Goal: Transaction & Acquisition: Purchase product/service

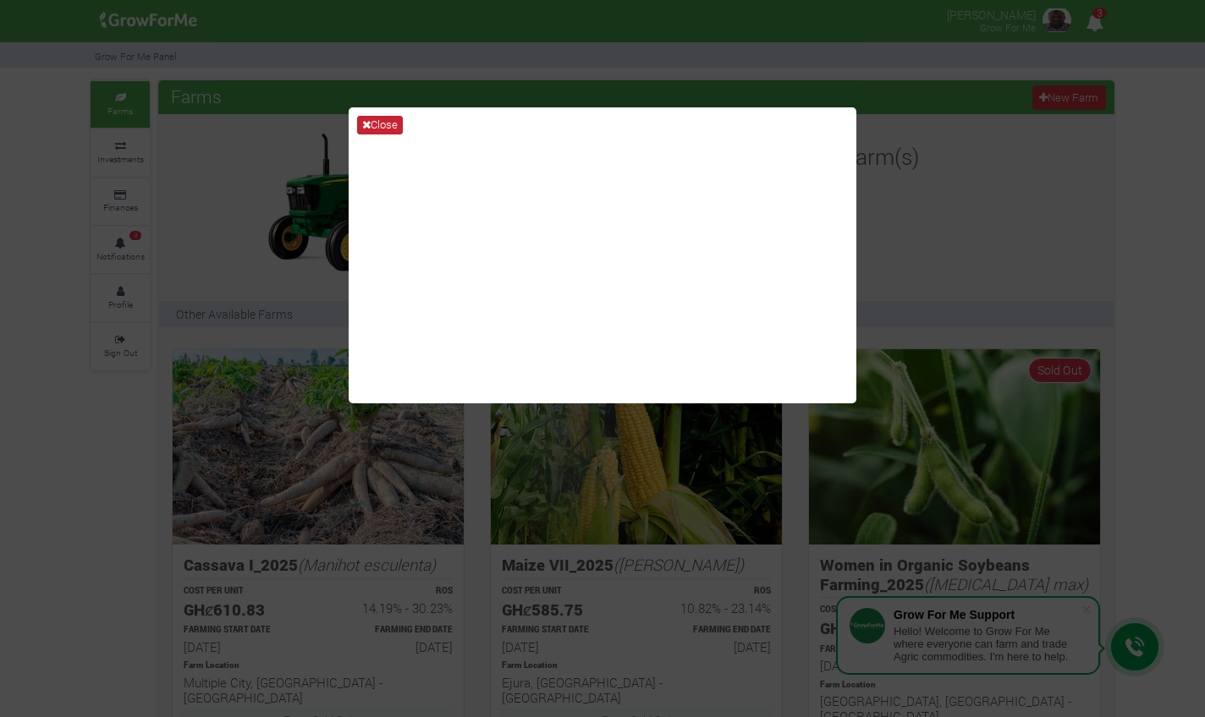
click at [378, 119] on button "Close" at bounding box center [380, 125] width 46 height 19
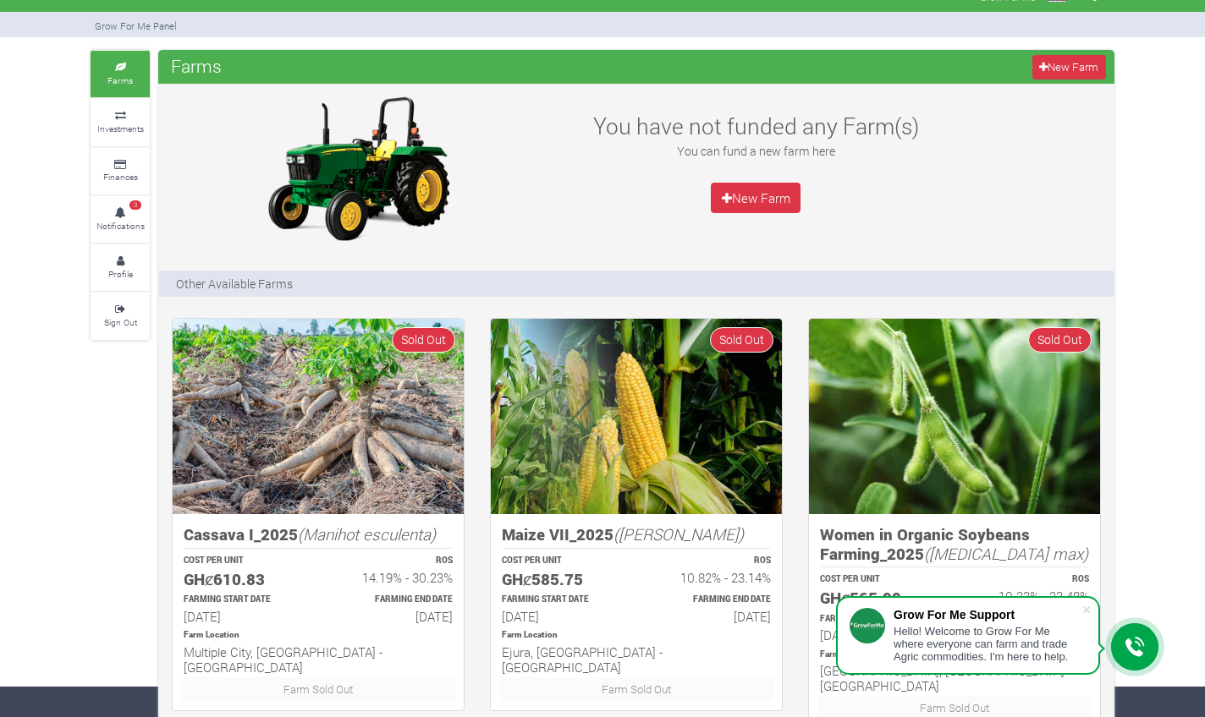
scroll to position [-8, 0]
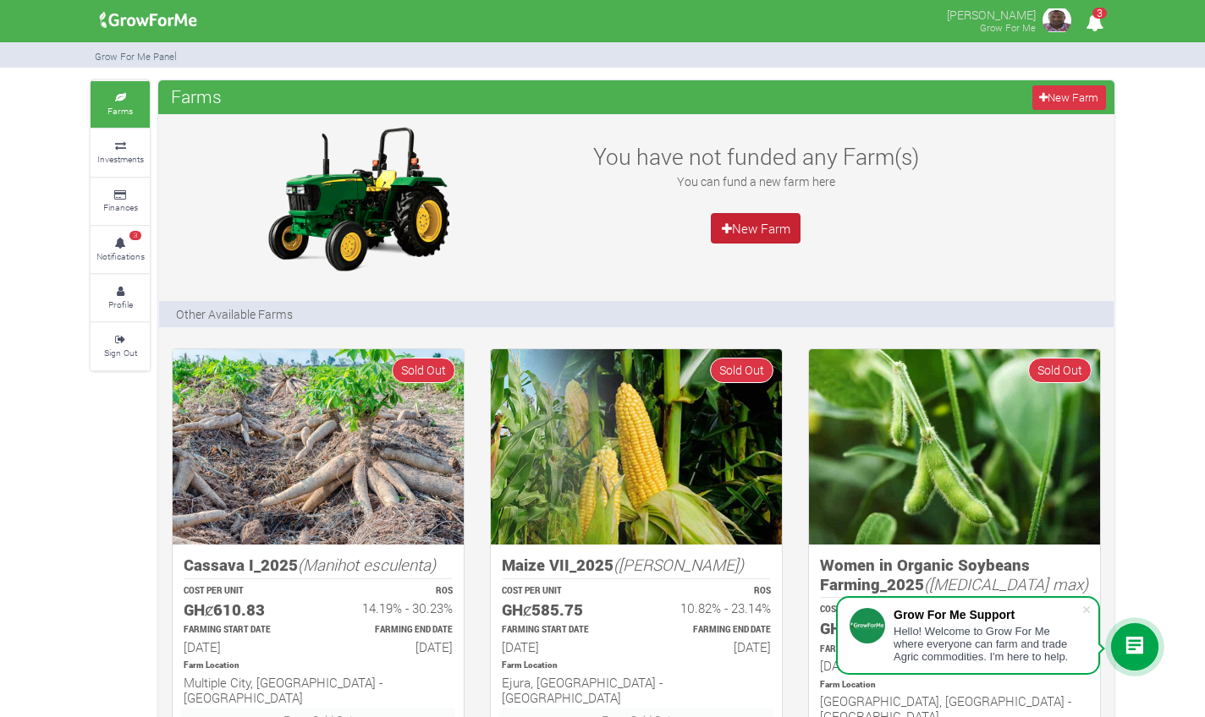
click at [756, 239] on link "New Farm" at bounding box center [756, 228] width 90 height 30
click at [130, 240] on link "3 Notifications" at bounding box center [120, 250] width 59 height 47
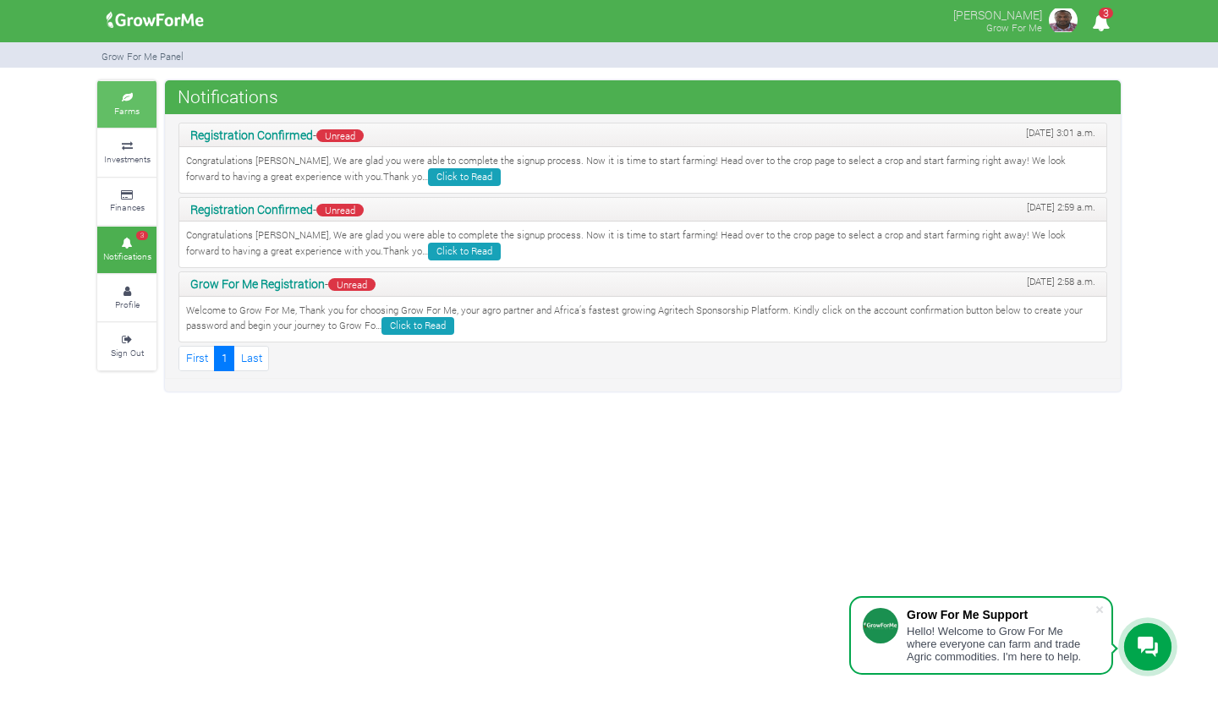
click at [118, 107] on small "Farms" at bounding box center [126, 111] width 25 height 12
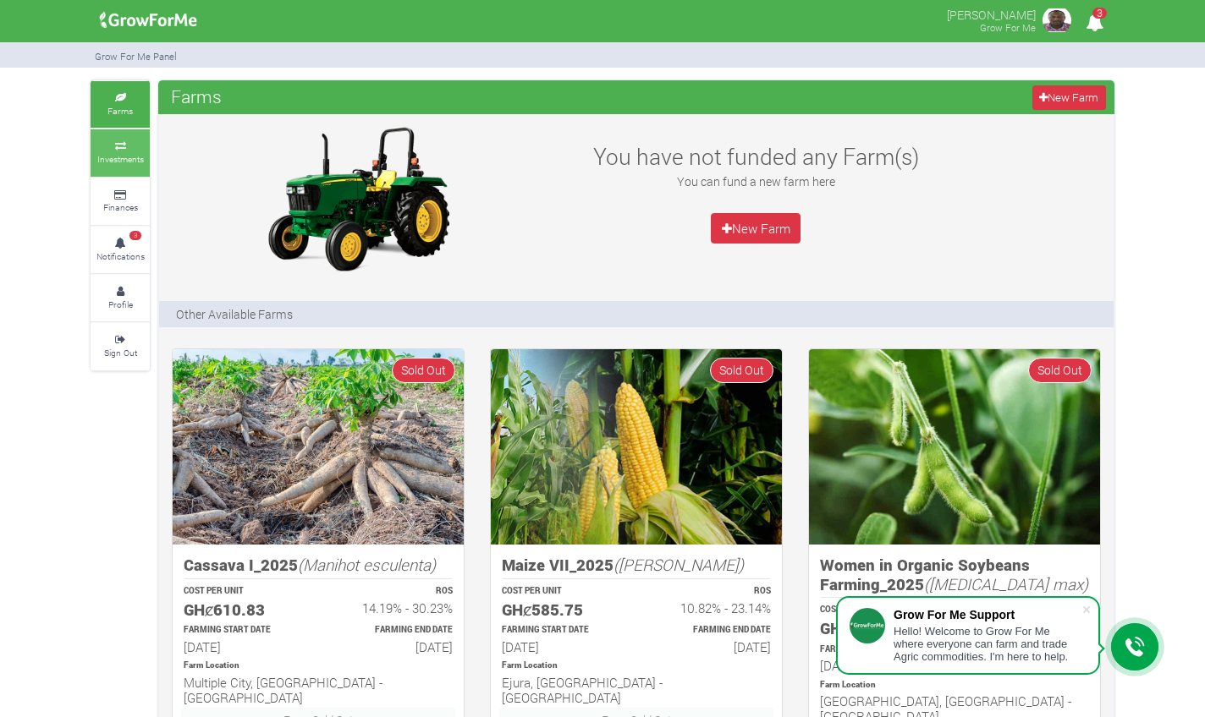
click at [122, 153] on small "Investments" at bounding box center [120, 159] width 47 height 12
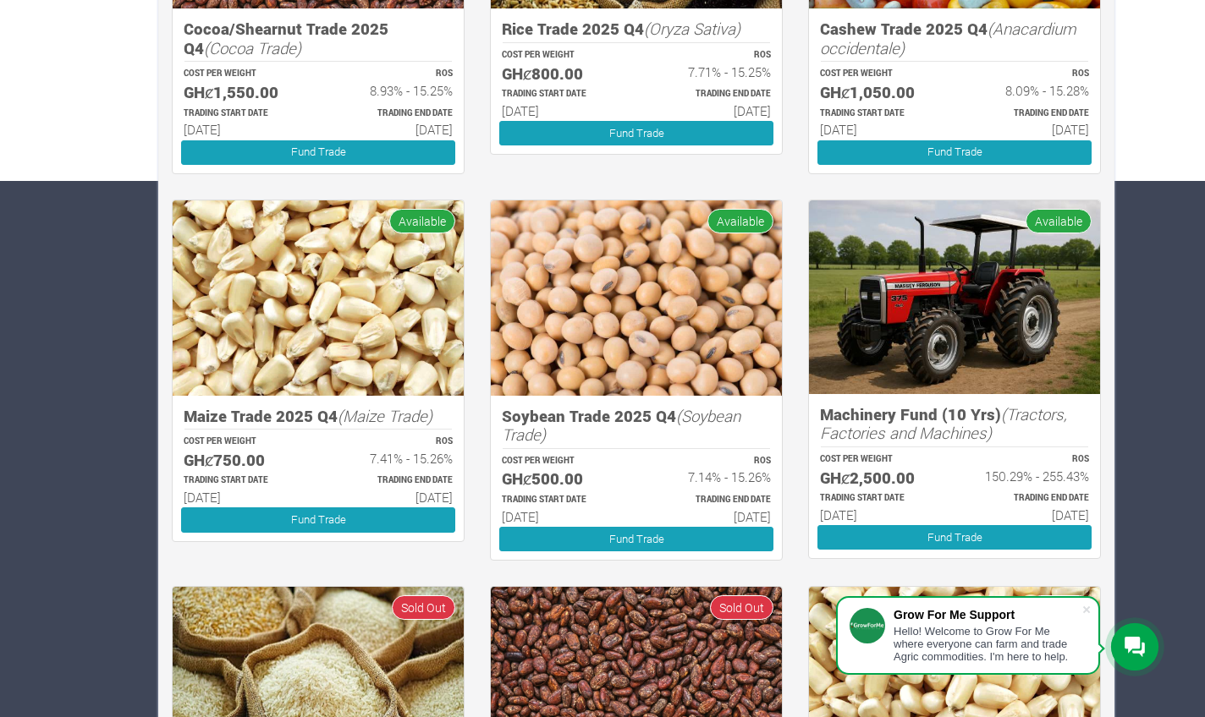
scroll to position [535, 0]
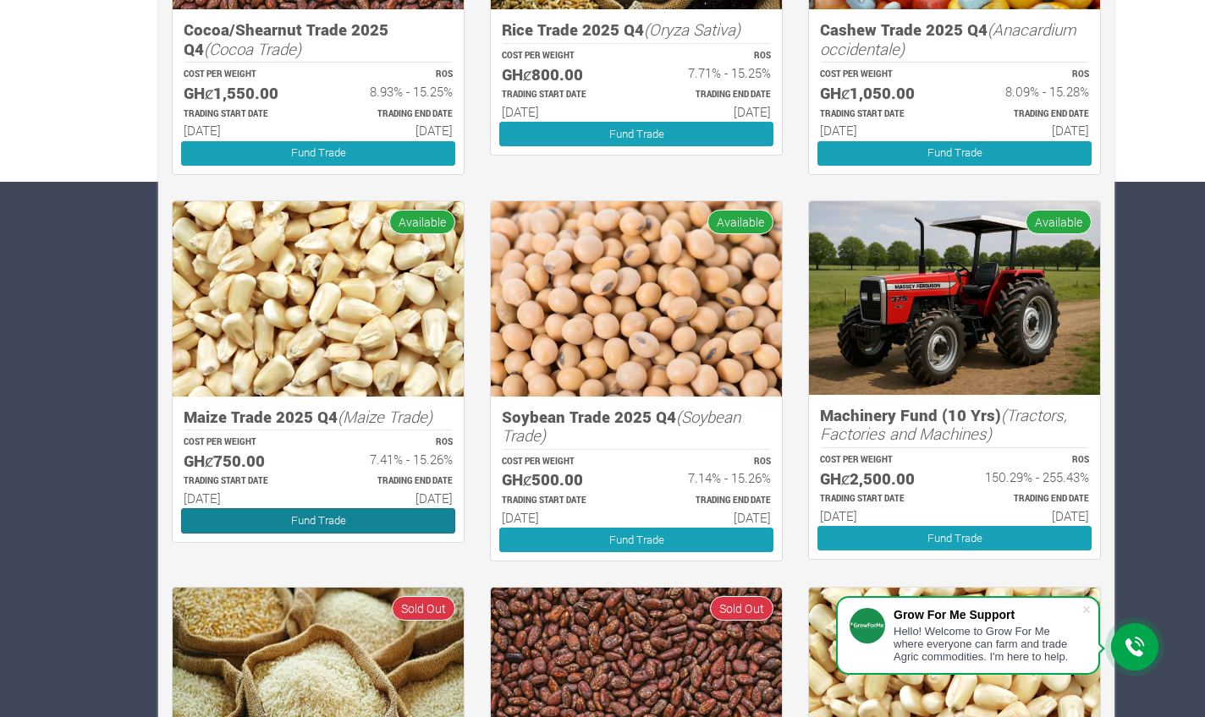
click at [367, 513] on link "Fund Trade" at bounding box center [318, 520] width 274 height 25
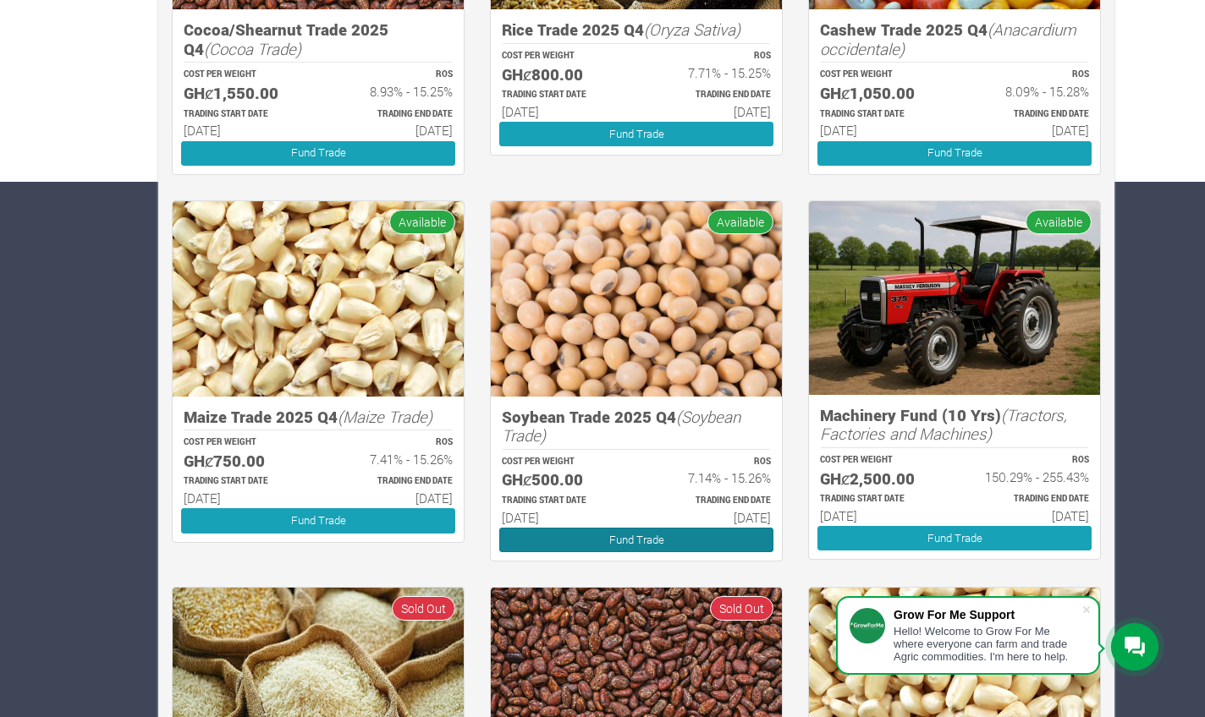
click at [641, 530] on link "Fund Trade" at bounding box center [636, 540] width 274 height 25
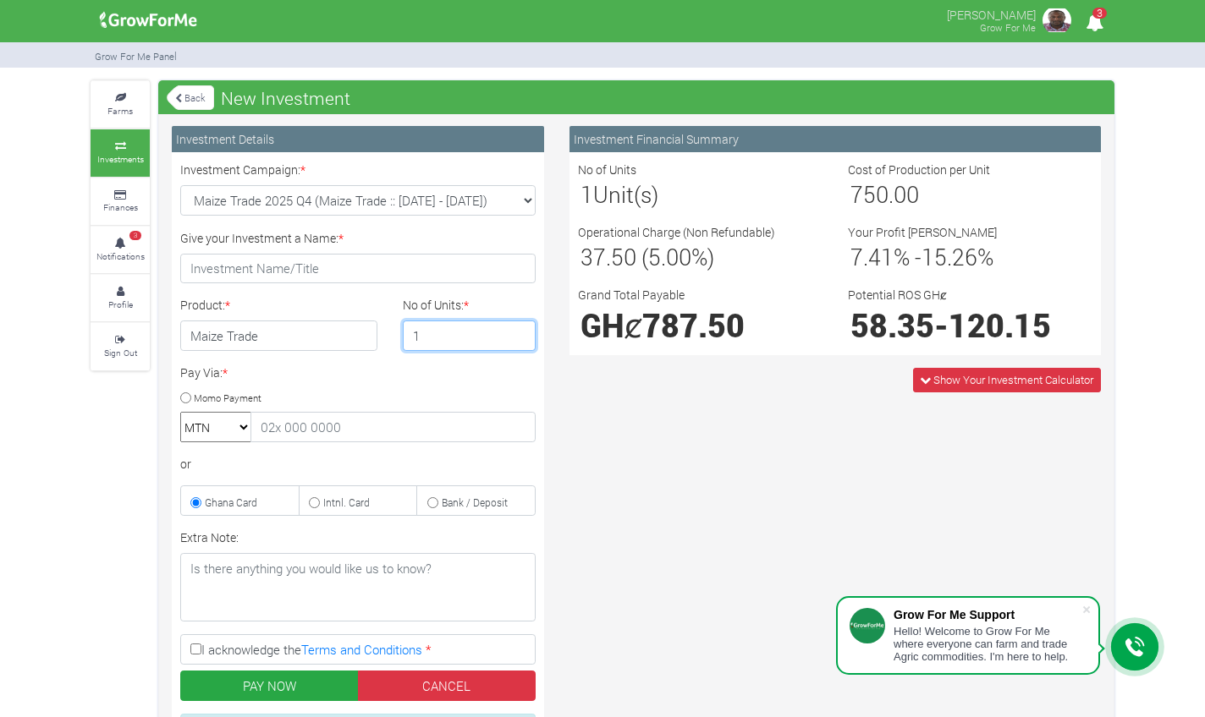
click at [519, 341] on input "1" at bounding box center [470, 336] width 134 height 30
click at [472, 342] on input "1" at bounding box center [470, 336] width 134 height 30
type input "1"
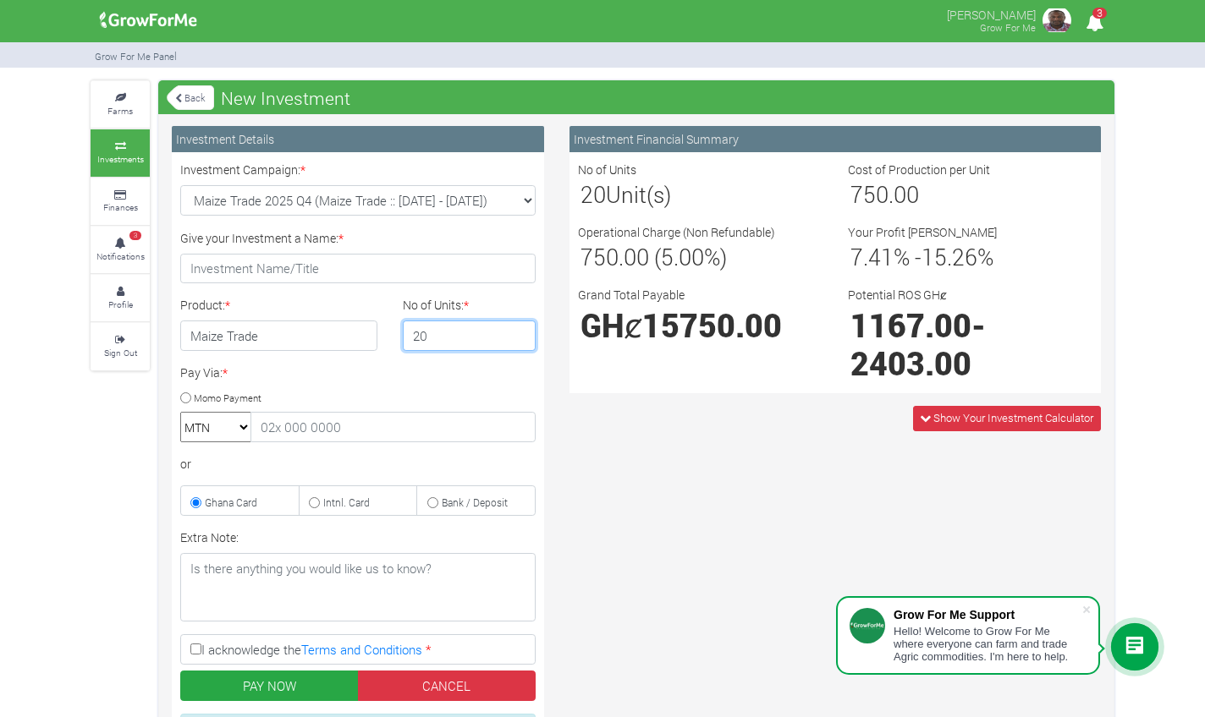
type input "200"
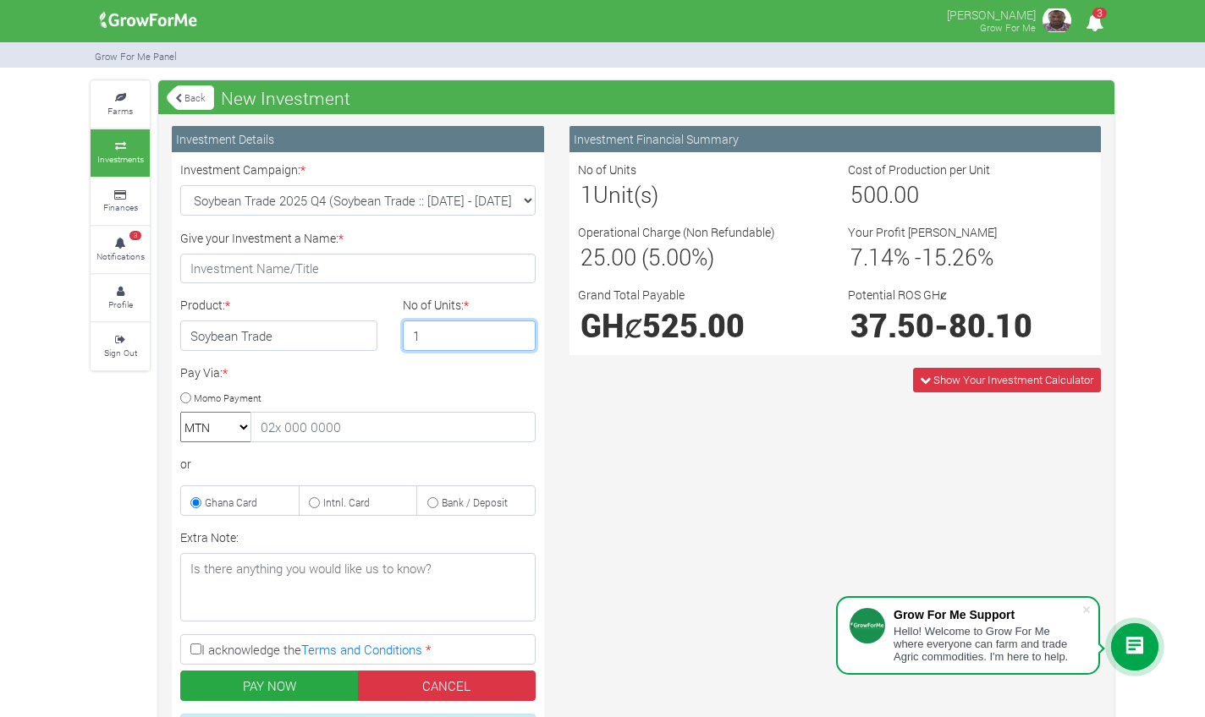
click at [486, 338] on input "1" at bounding box center [470, 336] width 134 height 30
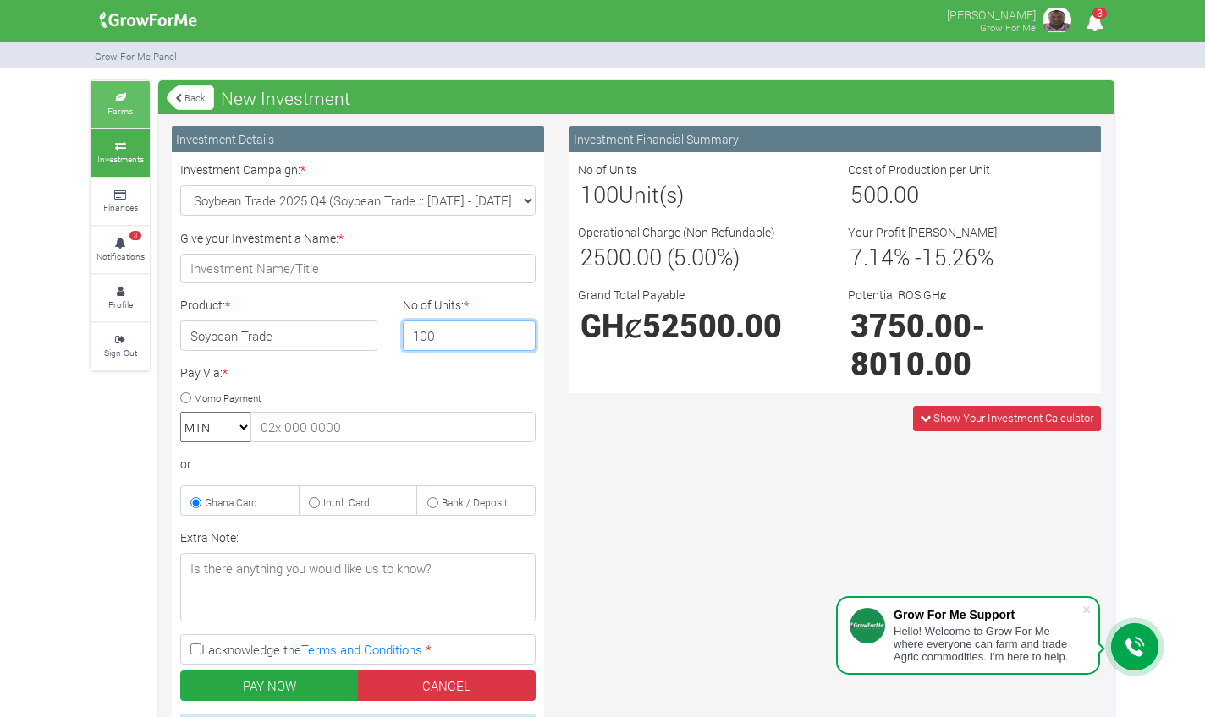
type input "100"
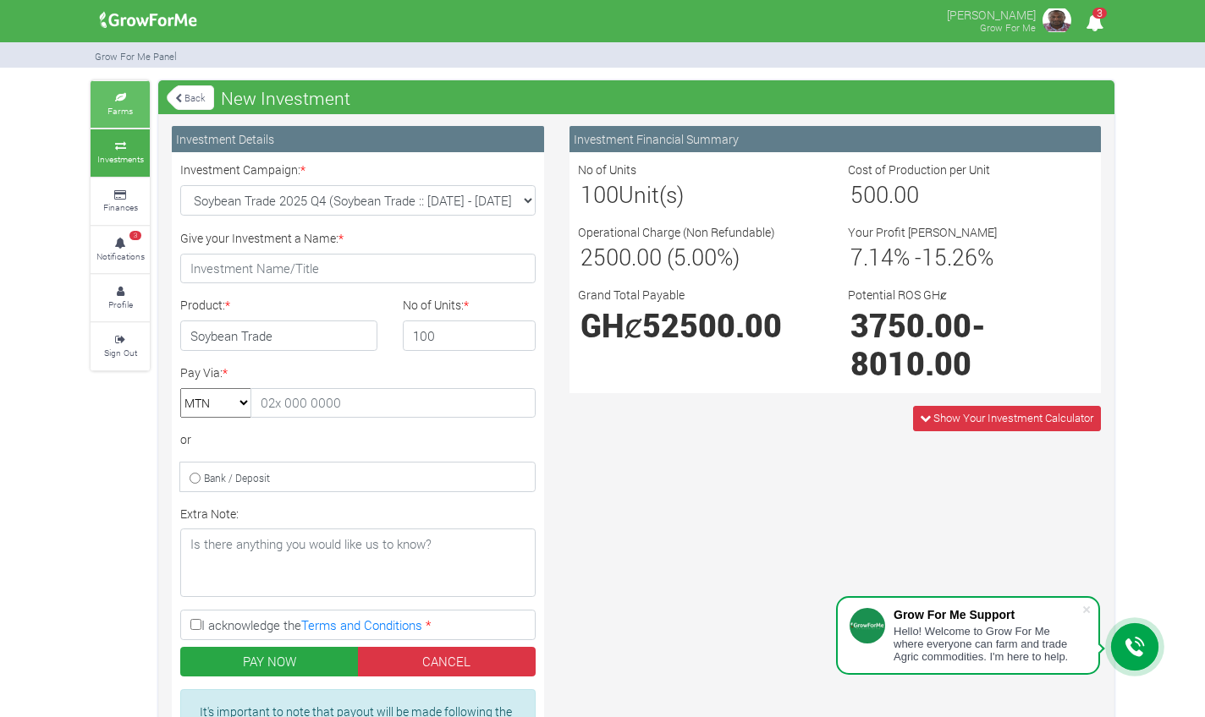
click at [126, 113] on small "Farms" at bounding box center [119, 111] width 25 height 12
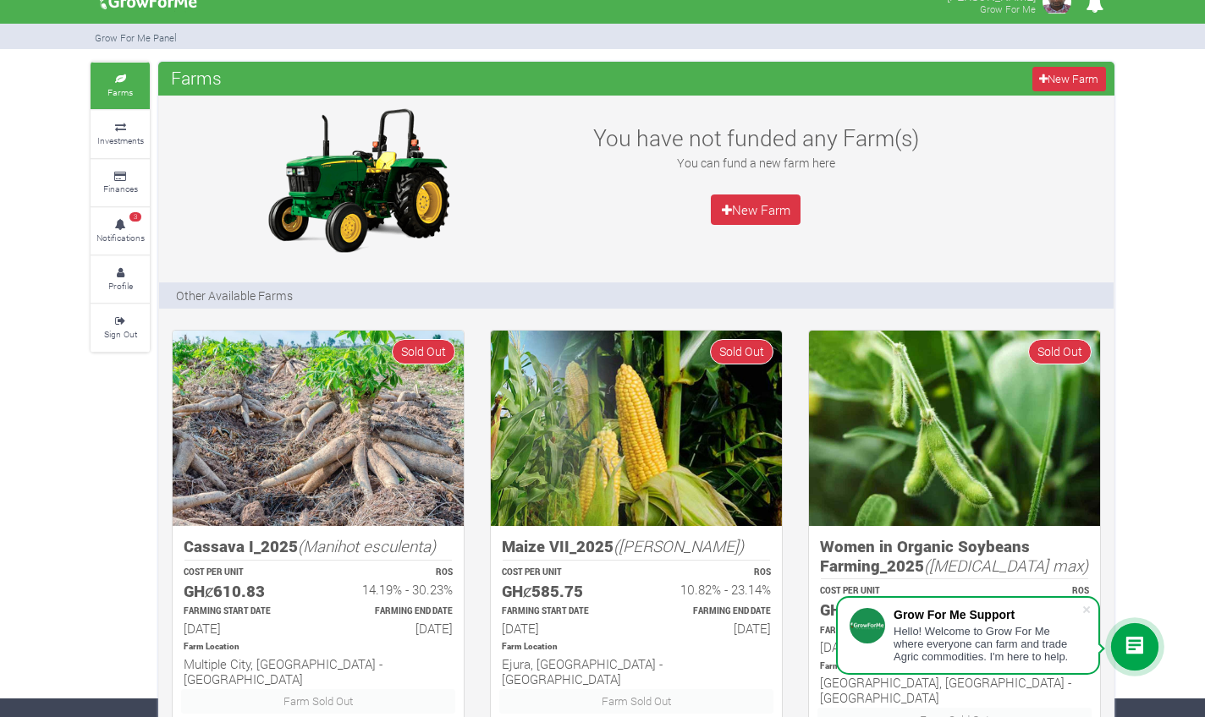
scroll to position [8, 0]
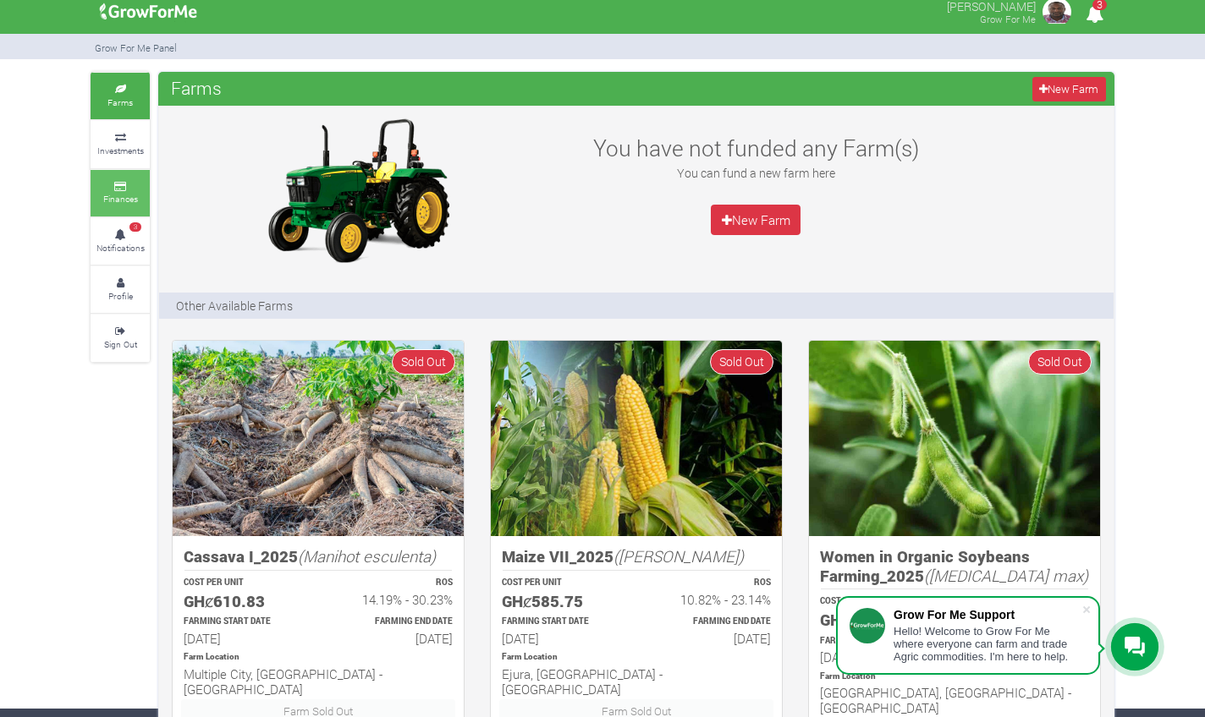
click at [129, 193] on small "Finances" at bounding box center [120, 199] width 35 height 12
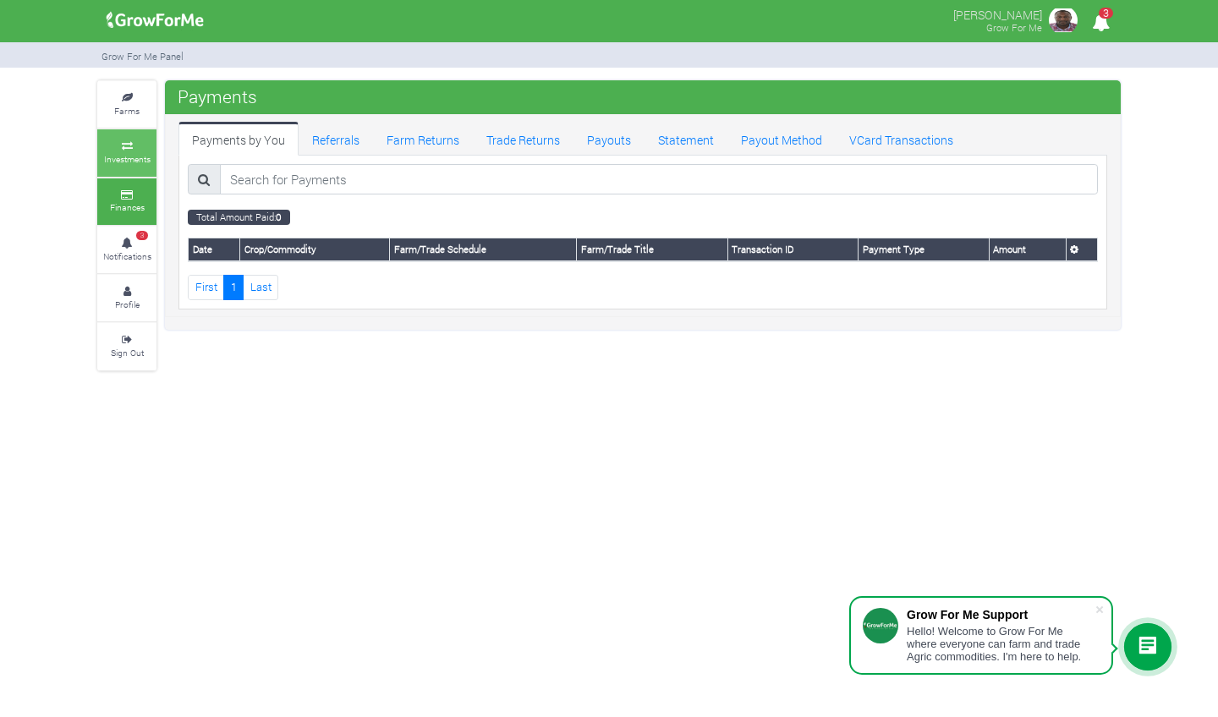
click at [126, 153] on small "Investments" at bounding box center [127, 159] width 47 height 12
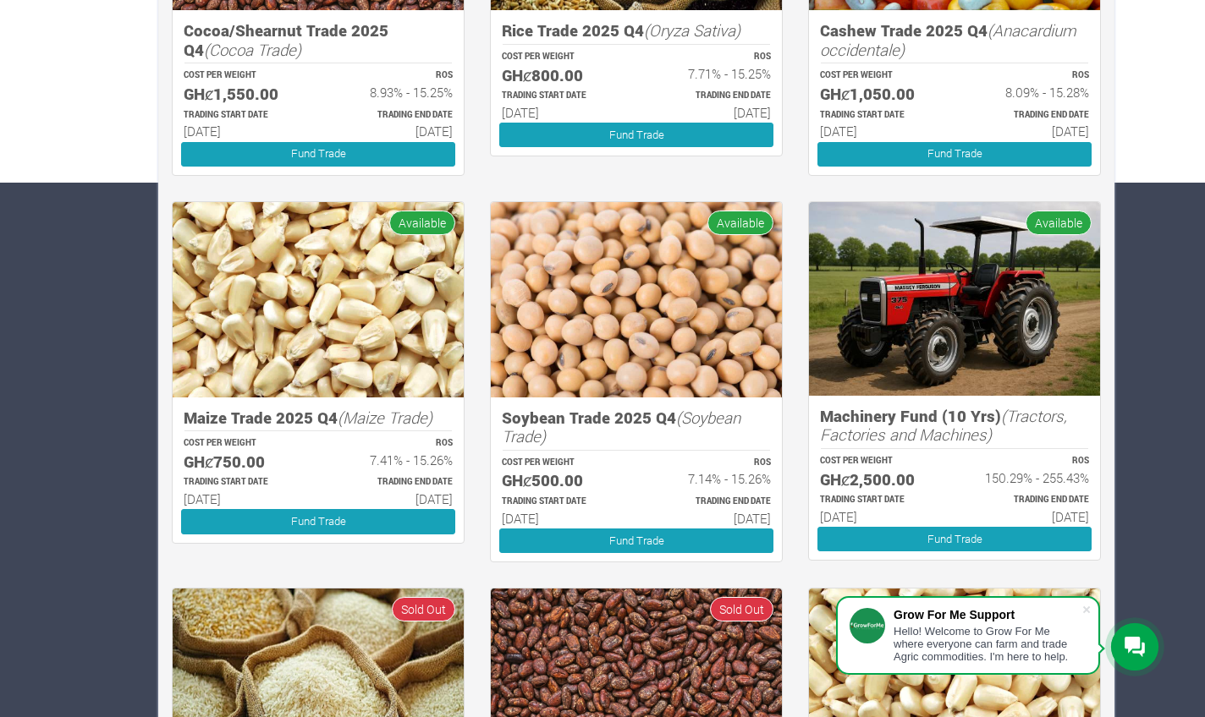
scroll to position [539, 0]
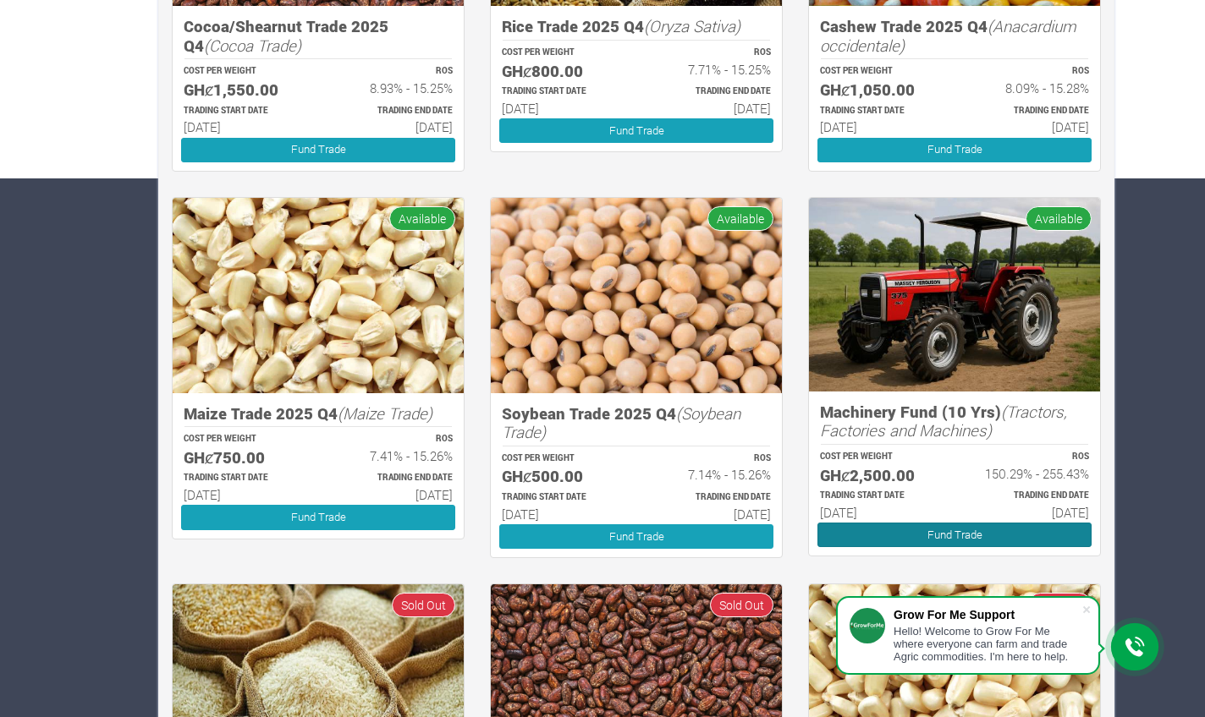
click at [892, 526] on link "Fund Trade" at bounding box center [954, 535] width 274 height 25
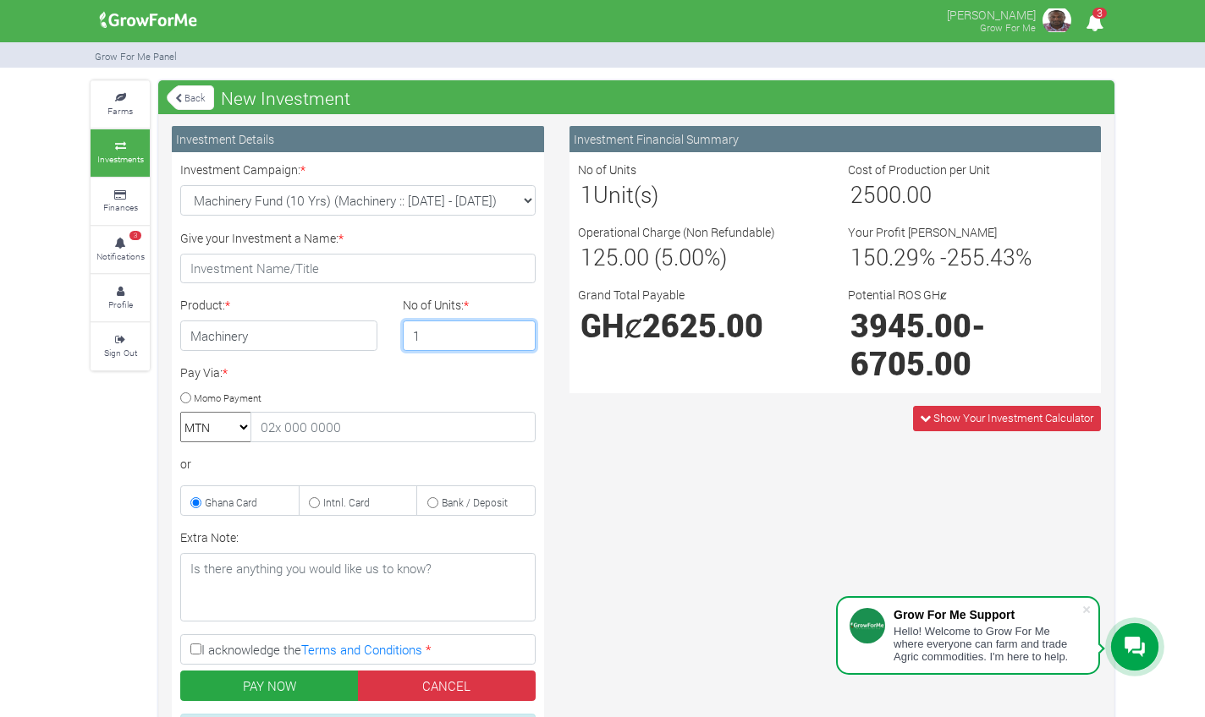
click at [440, 335] on input "1" at bounding box center [470, 336] width 134 height 30
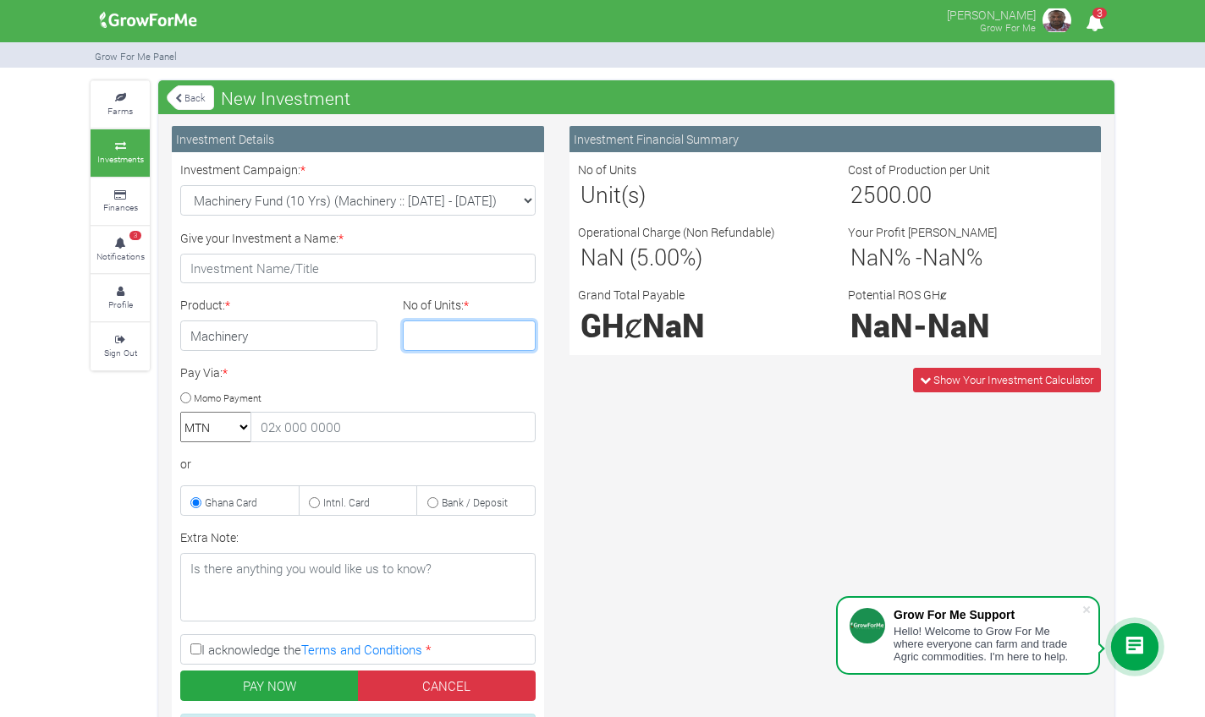
type input "2"
type input "5"
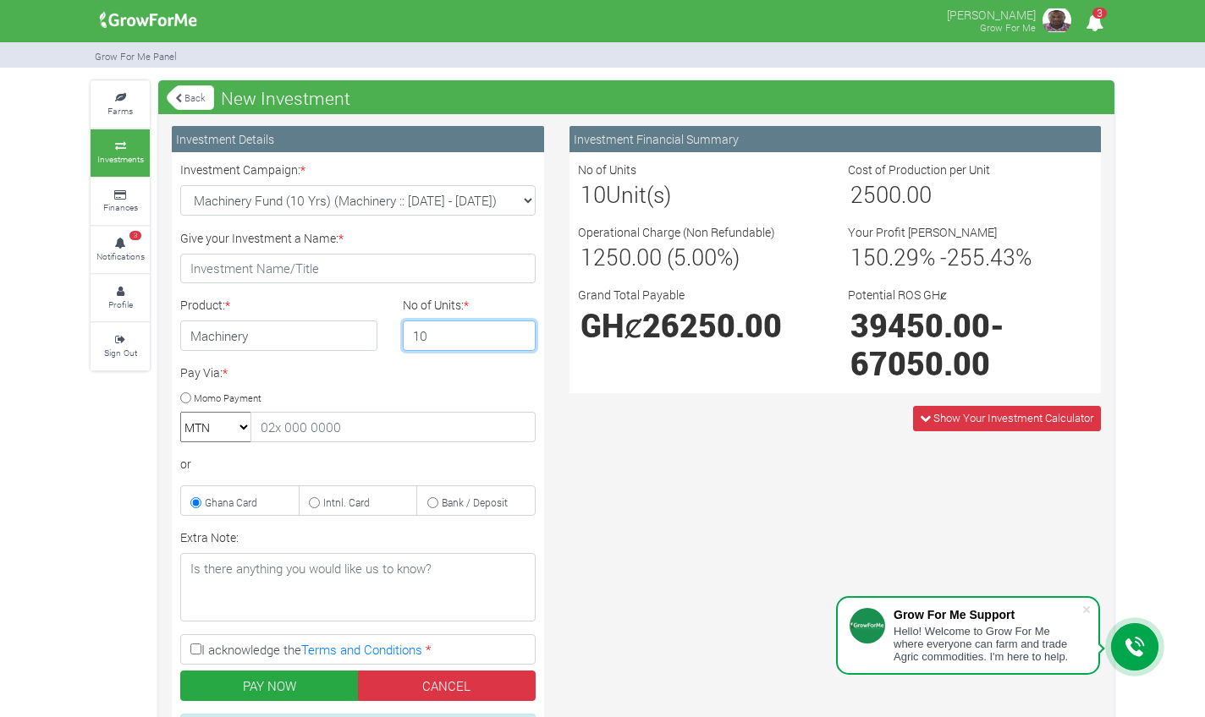
type input "1"
type input "20"
